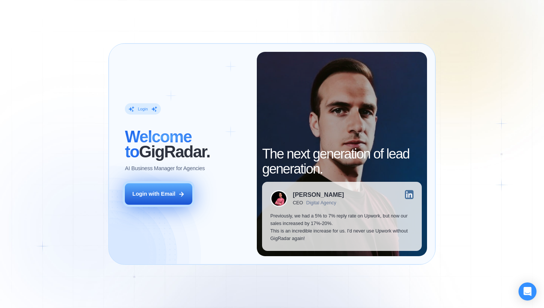
click at [152, 193] on div "Login with Email" at bounding box center [153, 194] width 43 height 8
